Goal: Share content

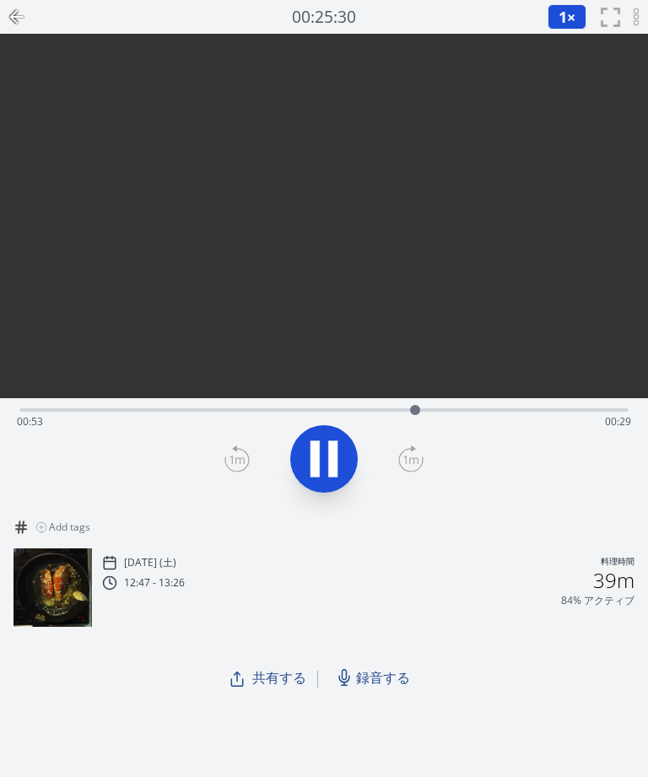
click at [320, 463] on icon at bounding box center [323, 459] width 47 height 47
click at [385, 675] on span "録音する" at bounding box center [383, 678] width 54 height 20
click at [382, 681] on span "録音する" at bounding box center [383, 678] width 54 height 20
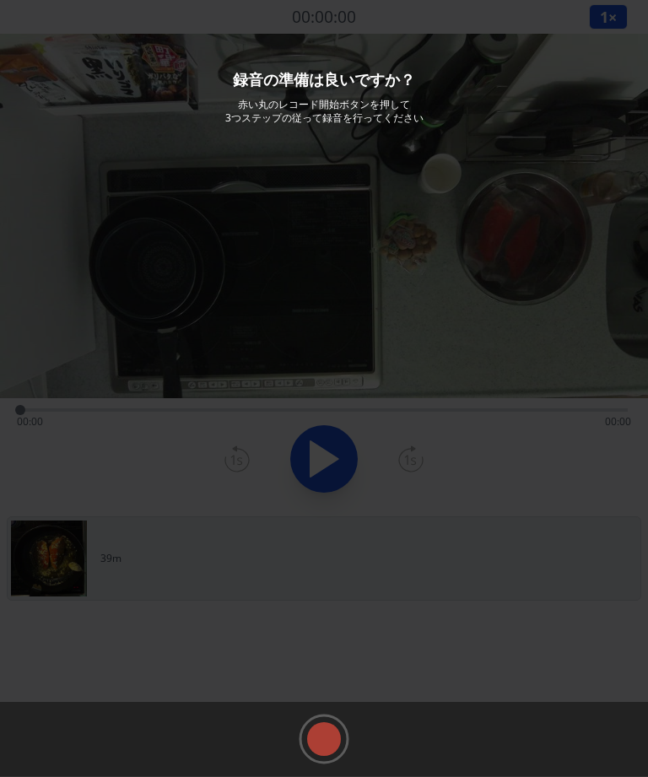
click at [328, 742] on rect at bounding box center [323, 739] width 25 height 25
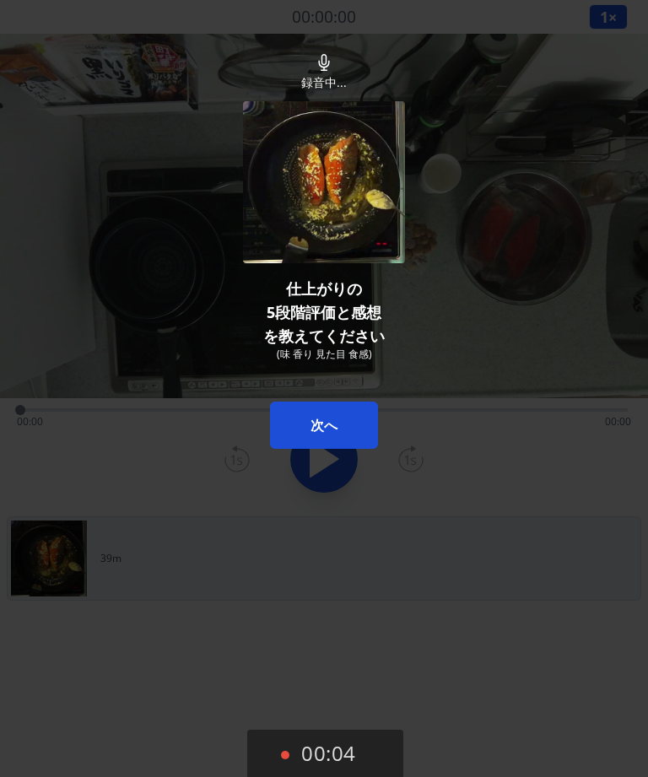
click at [298, 739] on button "00:04" at bounding box center [325, 755] width 156 height 50
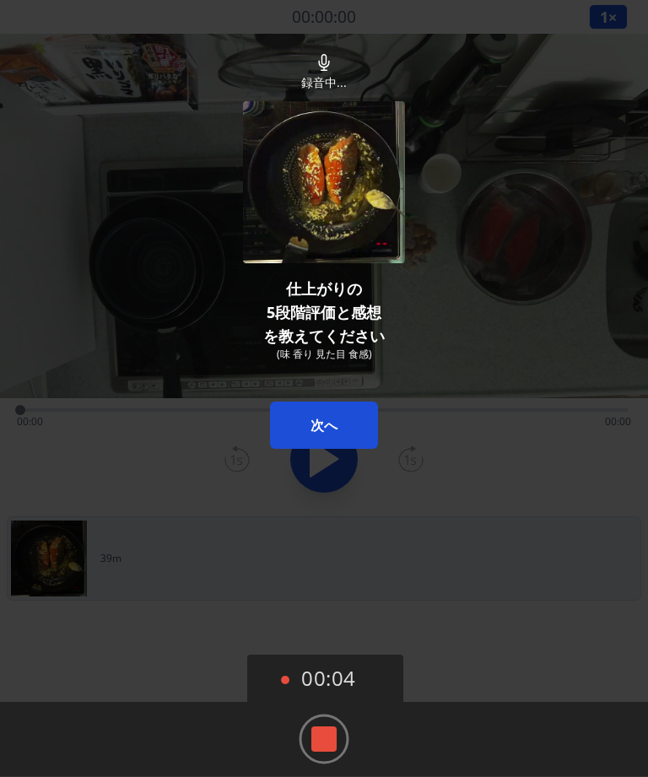
click at [323, 738] on rect at bounding box center [323, 739] width 25 height 25
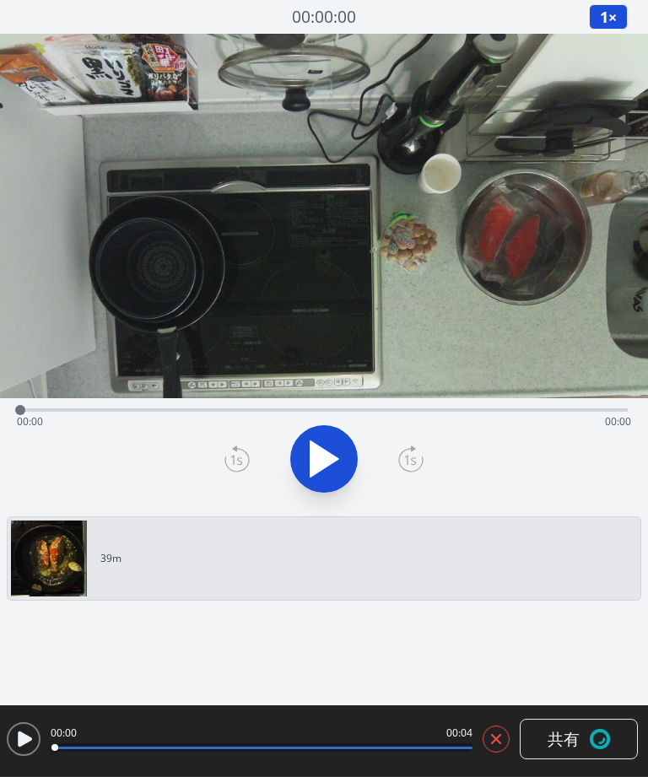
click at [496, 743] on icon at bounding box center [496, 739] width 17 height 17
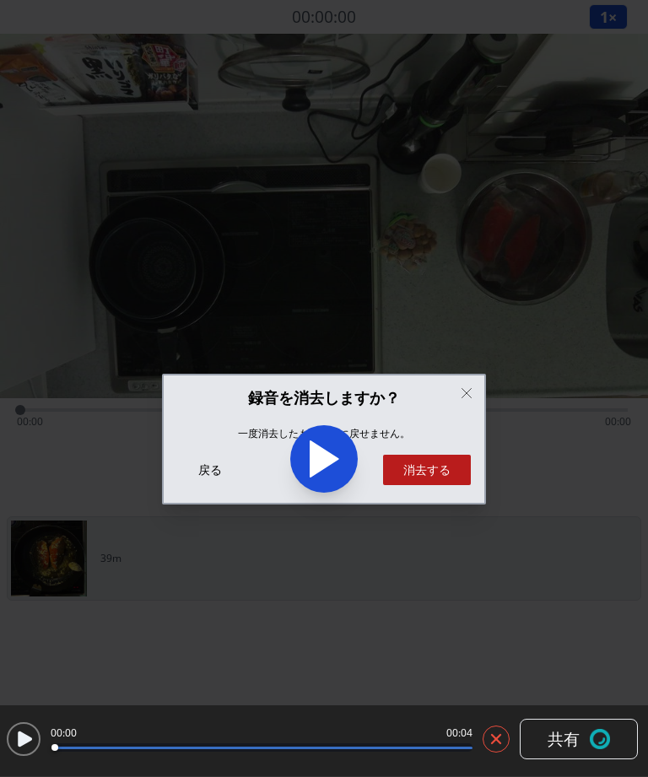
click at [435, 475] on button "消去する" at bounding box center [427, 470] width 88 height 30
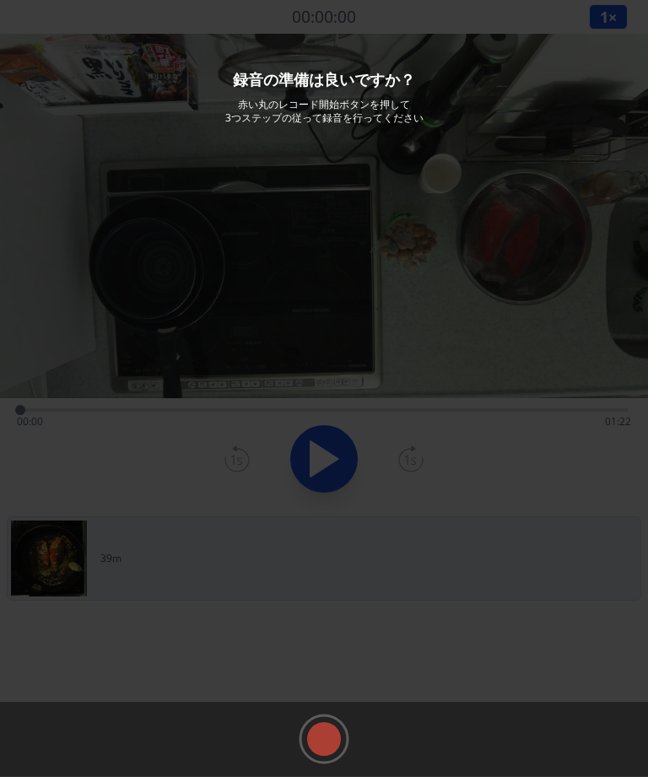
click at [330, 734] on rect at bounding box center [323, 739] width 25 height 25
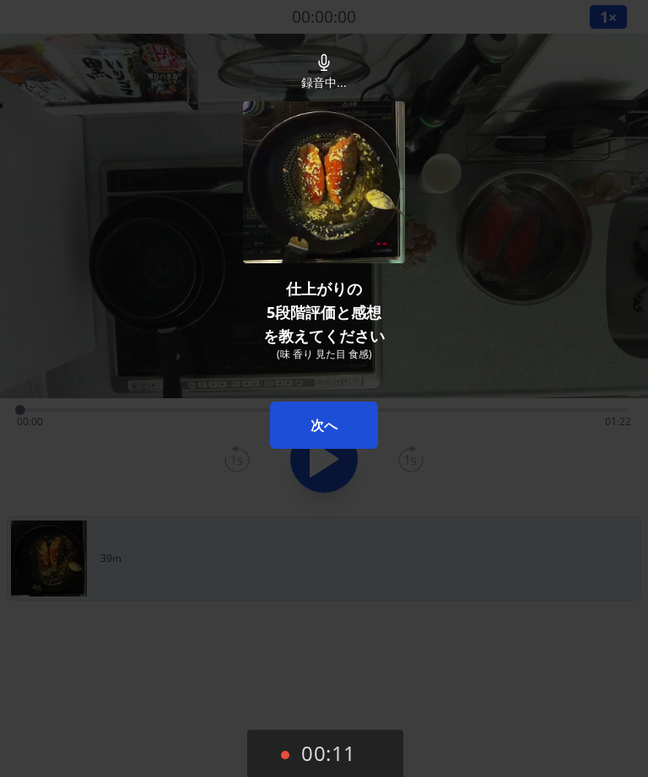
click at [348, 417] on button "次へ" at bounding box center [324, 425] width 108 height 47
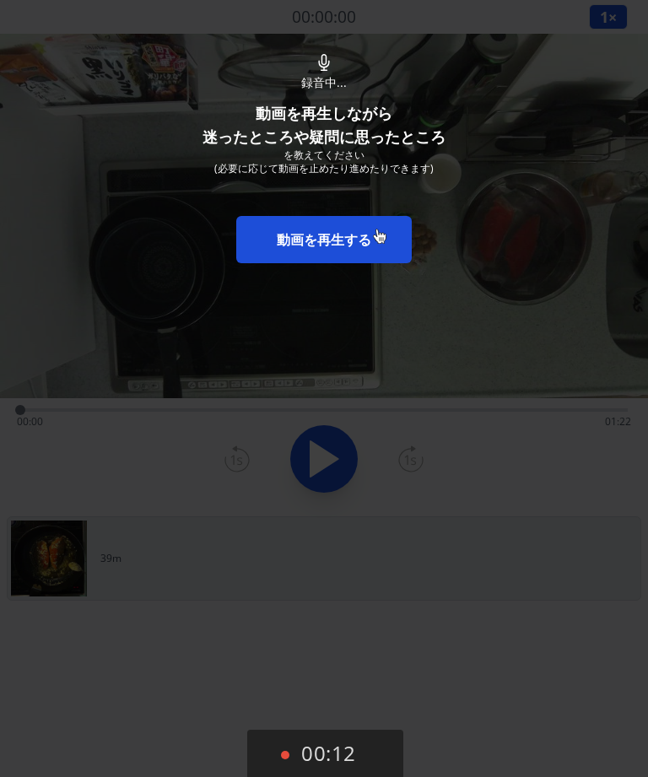
click at [376, 230] on link "動画を再生する" at bounding box center [324, 239] width 176 height 47
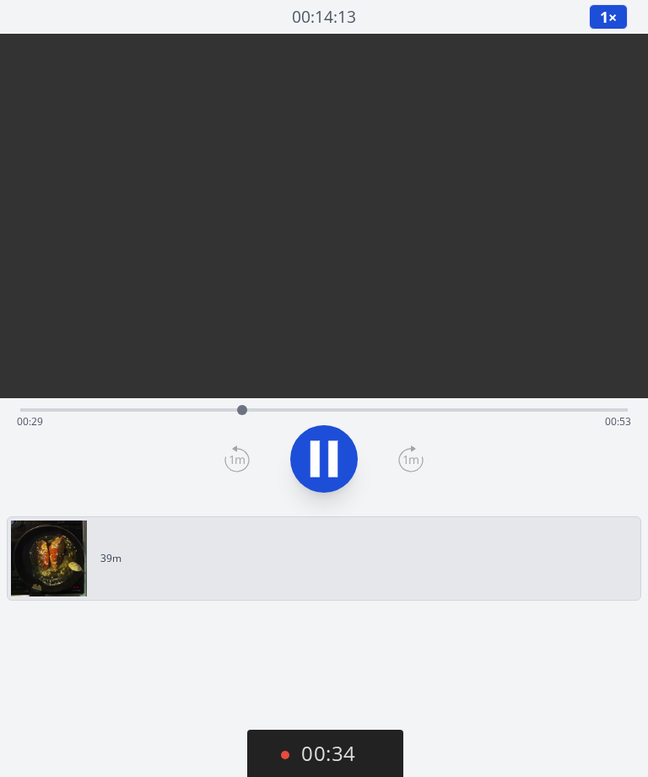
click at [335, 473] on icon at bounding box center [332, 459] width 9 height 36
click at [323, 459] on icon at bounding box center [325, 458] width 28 height 35
click at [323, 451] on icon at bounding box center [323, 459] width 47 height 47
click at [321, 744] on button "01:44" at bounding box center [325, 755] width 156 height 50
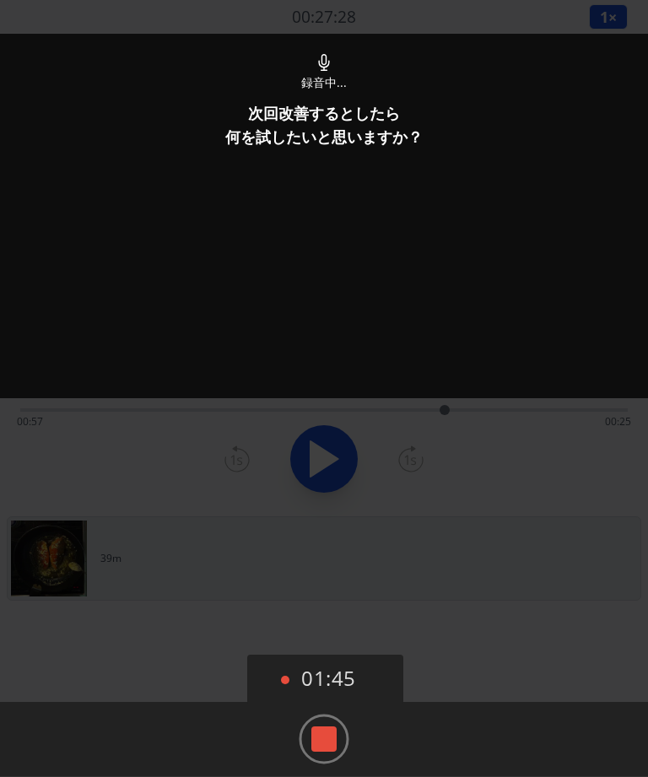
click at [320, 745] on rect at bounding box center [323, 739] width 25 height 25
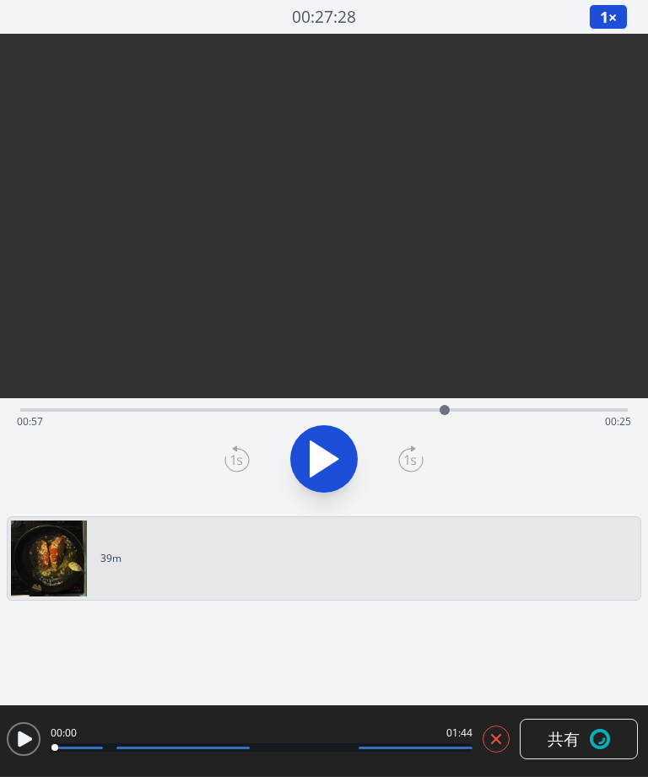
click at [579, 752] on button "共有" at bounding box center [579, 739] width 118 height 41
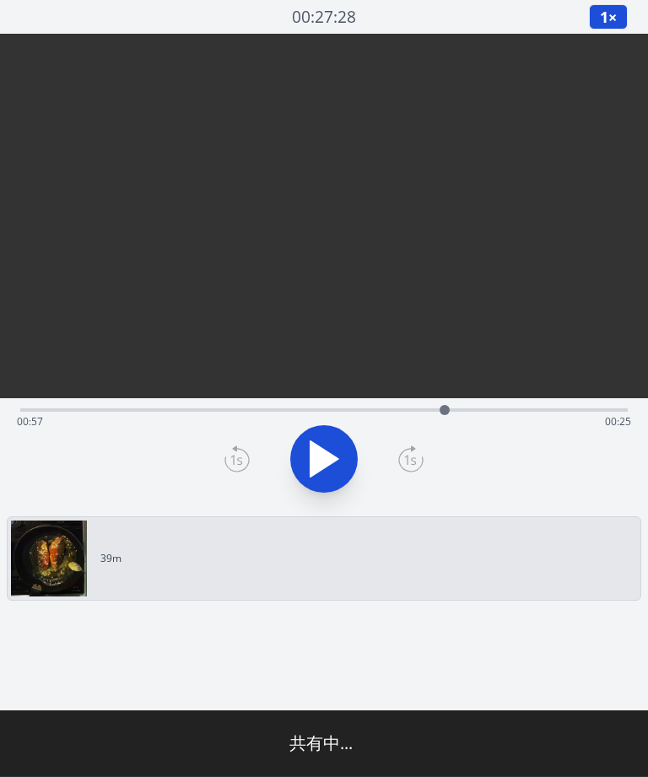
type input "**********"
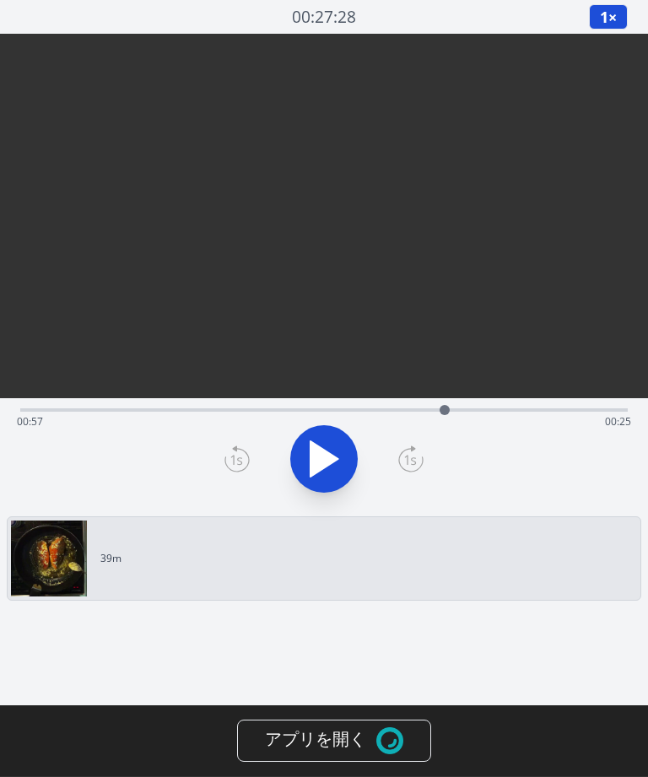
click at [387, 745] on img at bounding box center [389, 741] width 27 height 27
